Goal: Information Seeking & Learning: Learn about a topic

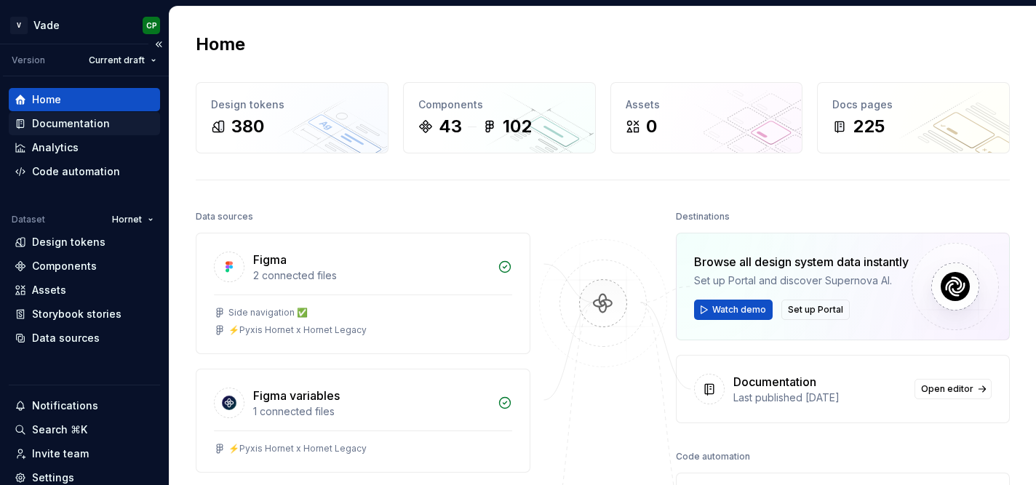
click at [66, 121] on div "Documentation" at bounding box center [71, 123] width 78 height 15
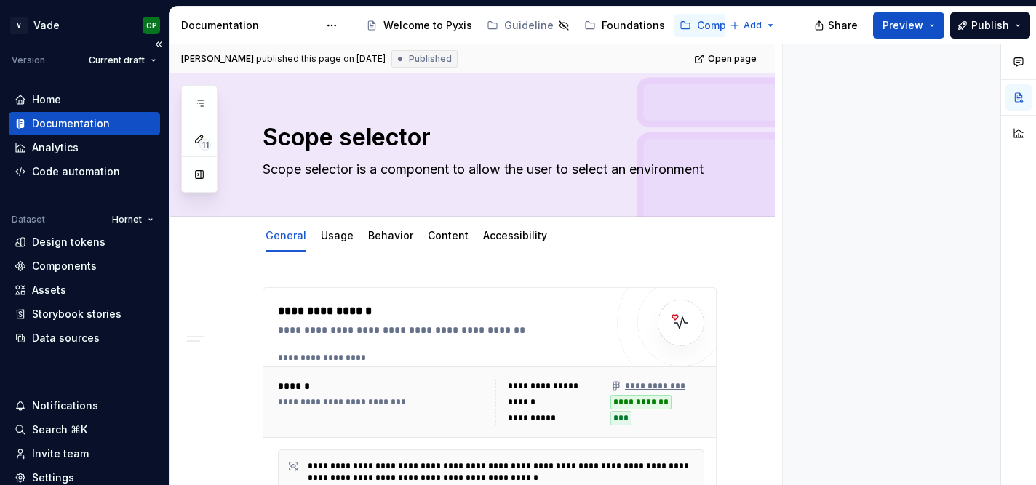
click at [66, 121] on div "Documentation" at bounding box center [71, 123] width 78 height 15
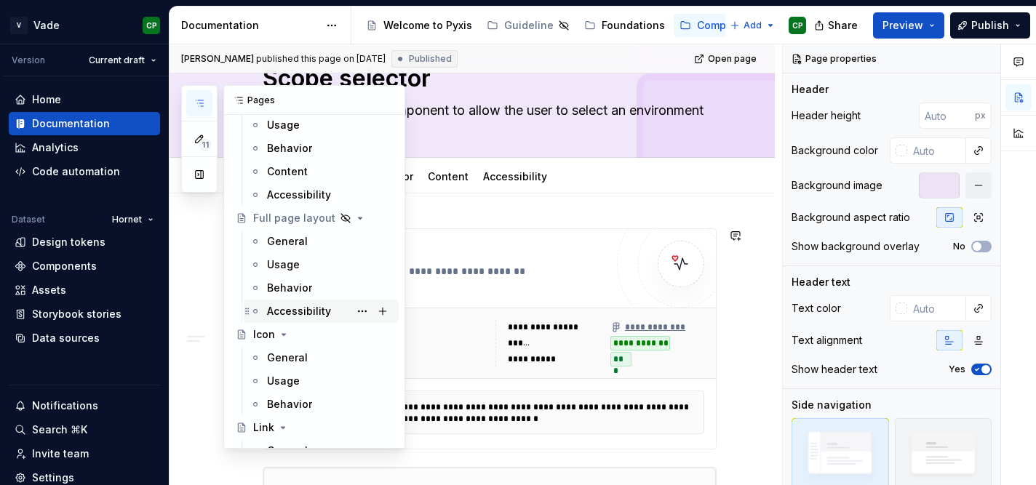
scroll to position [2200, 0]
click at [269, 335] on div "Icon" at bounding box center [264, 332] width 22 height 15
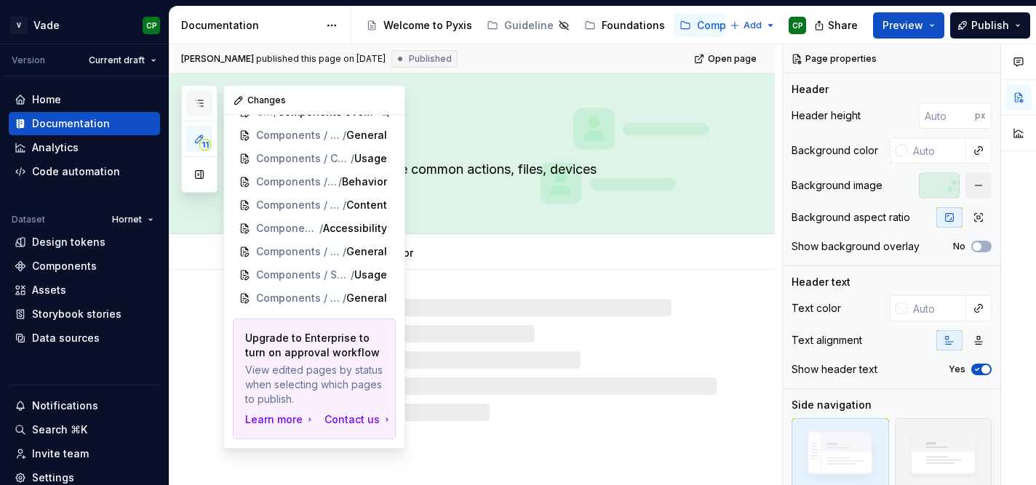
scroll to position [69, 0]
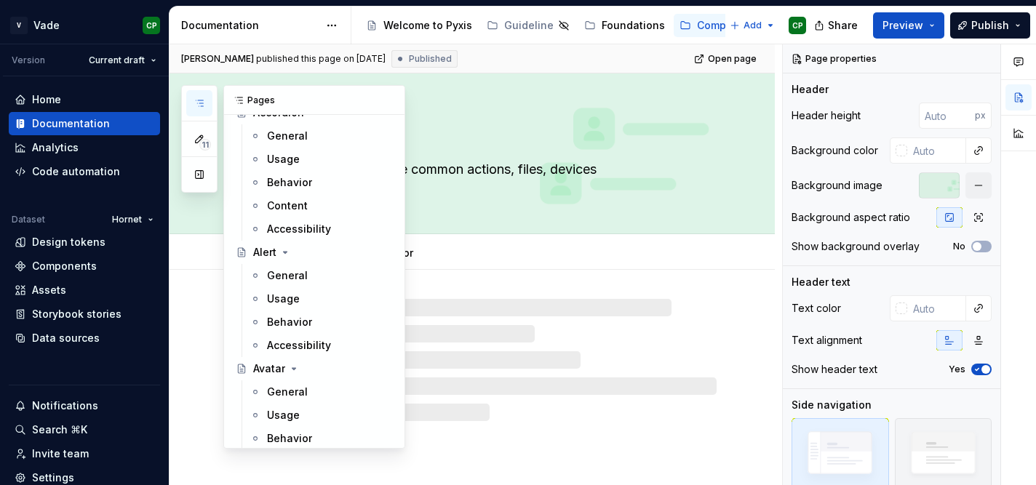
click at [202, 105] on icon "button" at bounding box center [199, 103] width 12 height 12
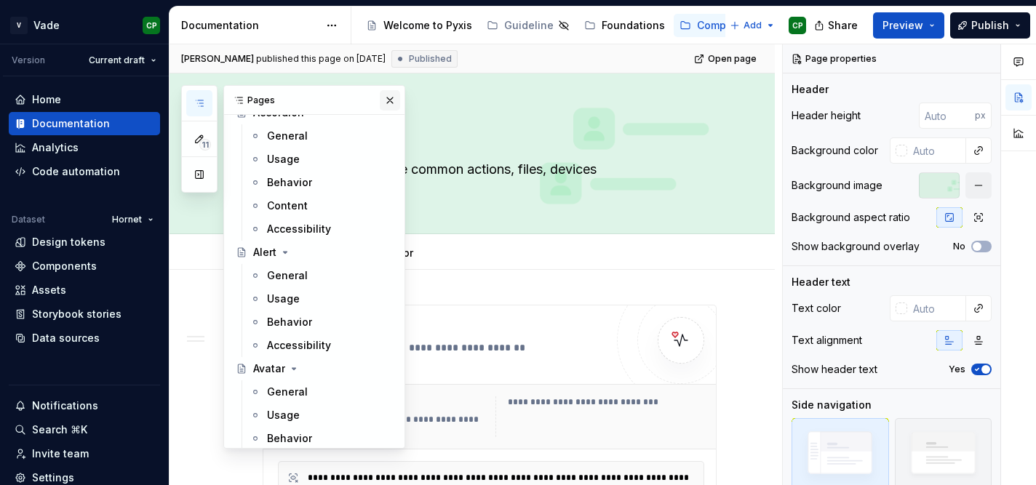
click at [389, 96] on button "button" at bounding box center [390, 100] width 20 height 20
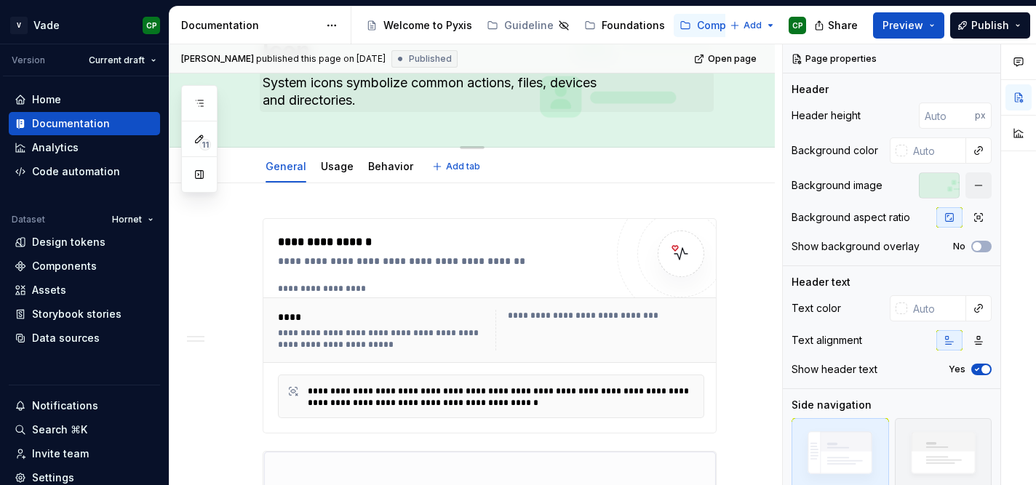
scroll to position [124, 0]
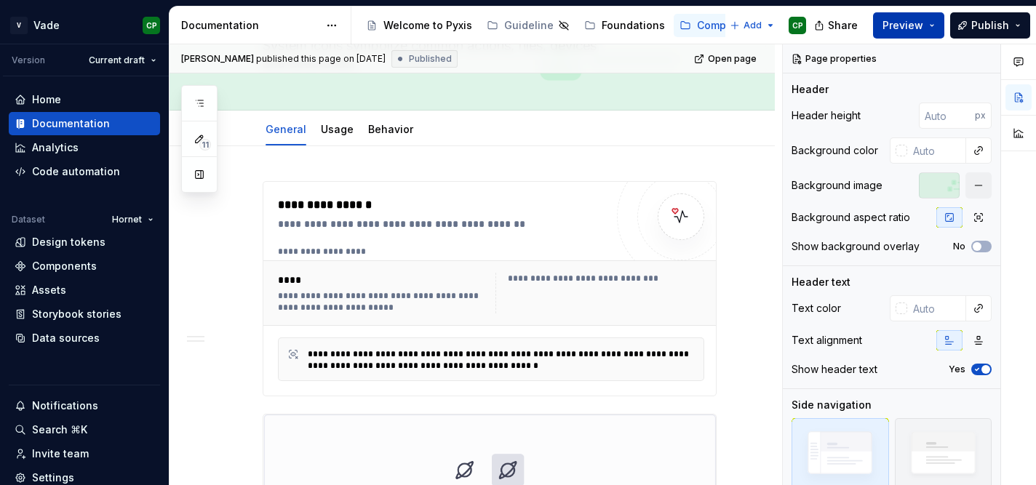
click at [921, 20] on span "Preview" at bounding box center [902, 25] width 41 height 15
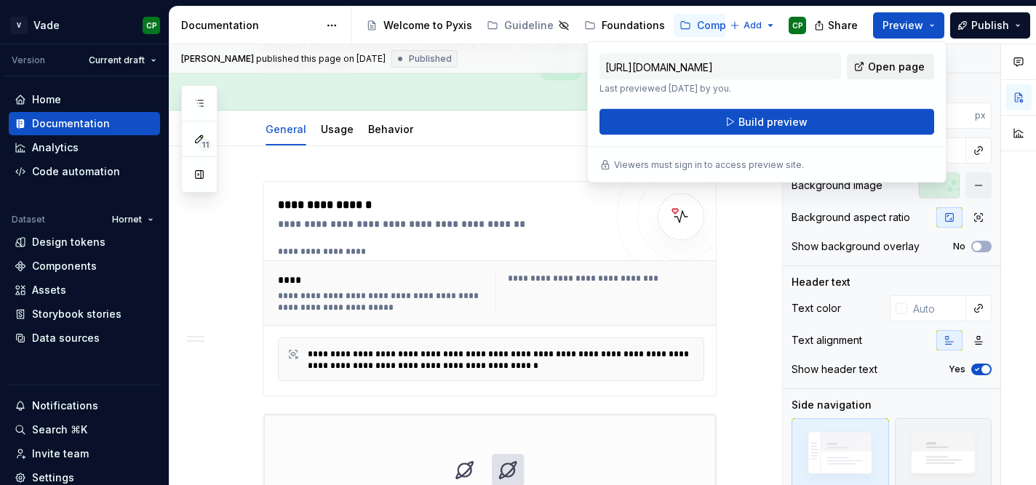
click at [895, 69] on span "Open page" at bounding box center [896, 67] width 57 height 15
type textarea "*"
